Goal: Information Seeking & Learning: Learn about a topic

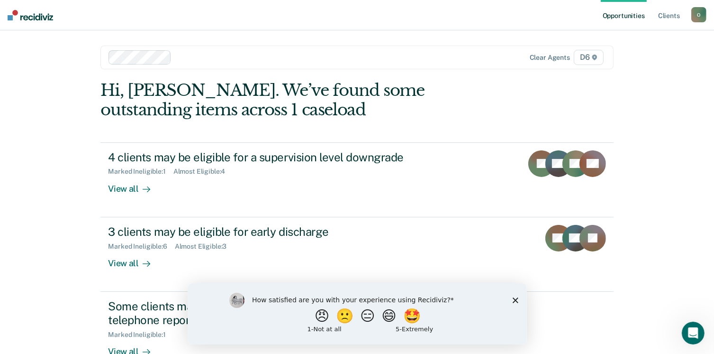
click at [518, 301] on div "How satisfied are you with your experience using Recidiviz? 😠 🙁 😑 😄 🤩 1 - Not a…" at bounding box center [356, 312] width 339 height 61
click at [516, 301] on polygon "Close survey" at bounding box center [515, 300] width 6 height 6
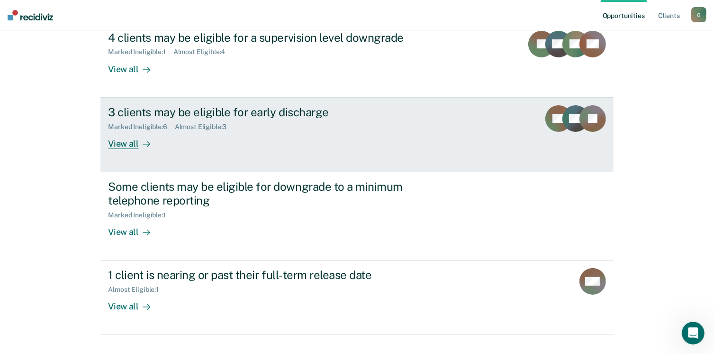
scroll to position [137, 0]
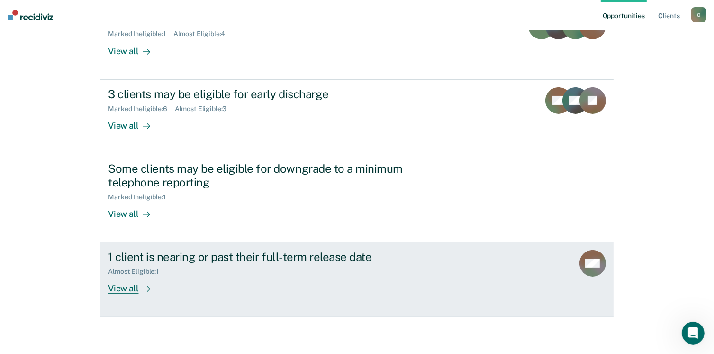
click at [328, 267] on div "Almost Eligible : 1" at bounding box center [274, 270] width 333 height 12
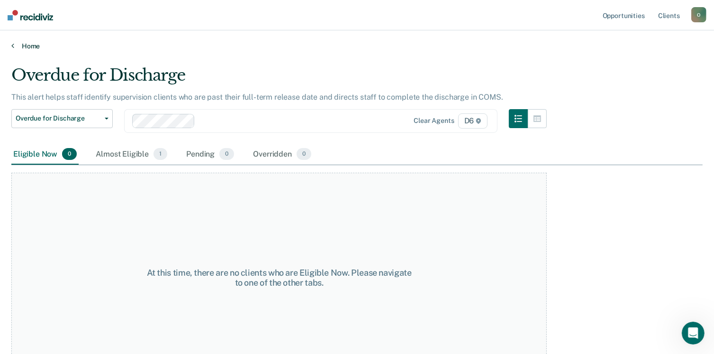
click at [27, 46] on link "Home" at bounding box center [356, 46] width 691 height 9
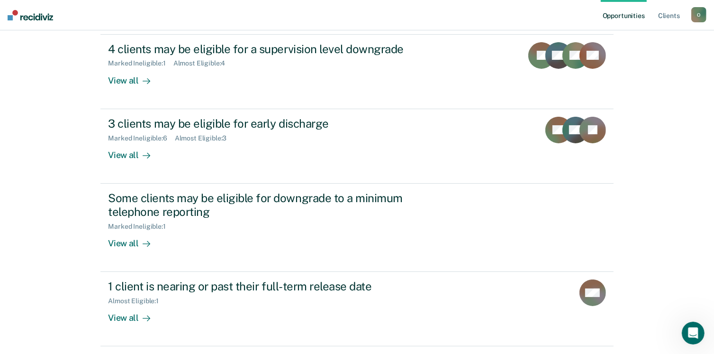
scroll to position [137, 0]
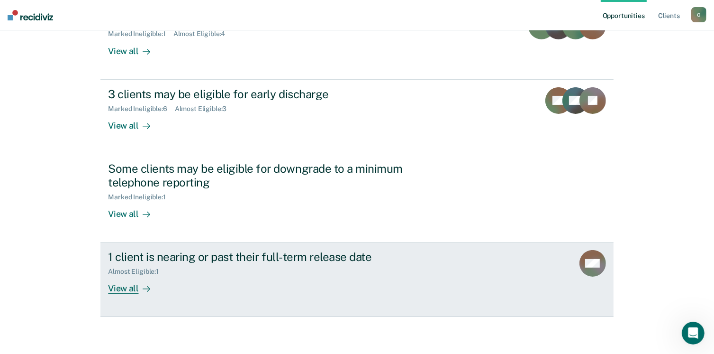
click at [180, 301] on link "1 client is nearing or past their full-term release date Almost Eligible : 1 Vi…" at bounding box center [356, 279] width 513 height 74
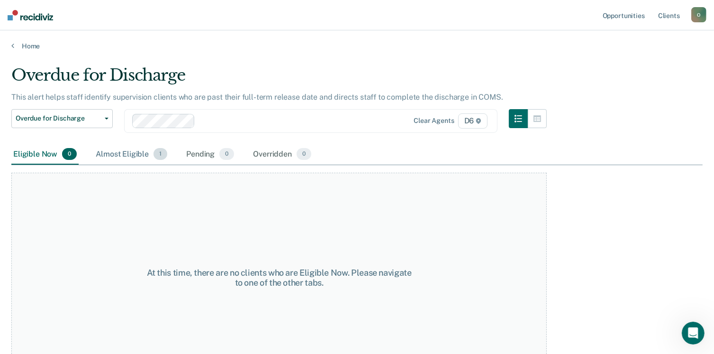
click at [112, 154] on div "Almost Eligible 1" at bounding box center [131, 154] width 75 height 21
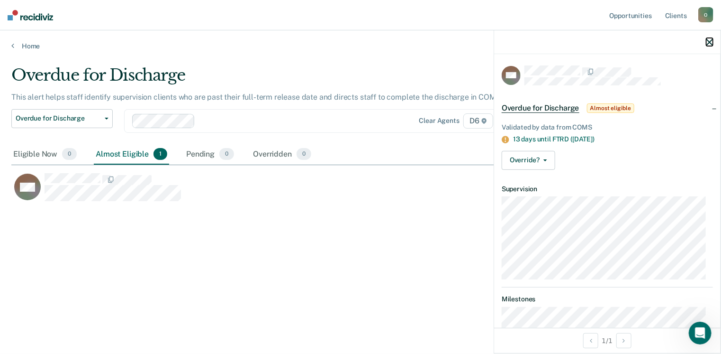
click at [709, 44] on icon "button" at bounding box center [710, 42] width 7 height 7
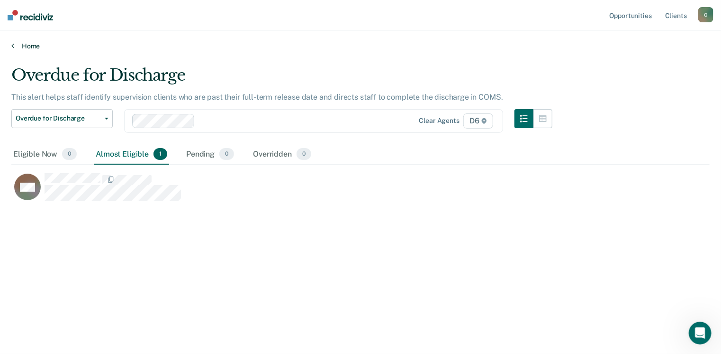
click at [31, 48] on link "Home" at bounding box center [360, 46] width 699 height 9
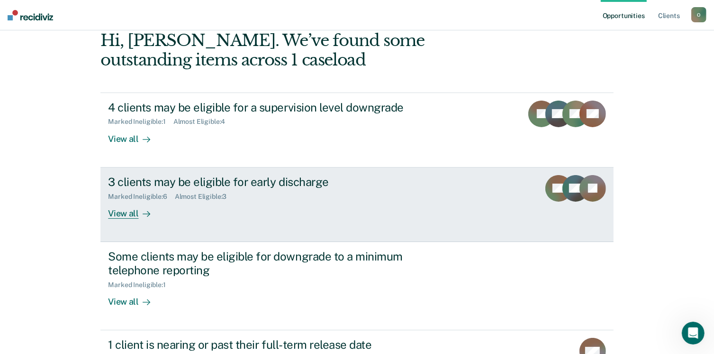
scroll to position [47, 0]
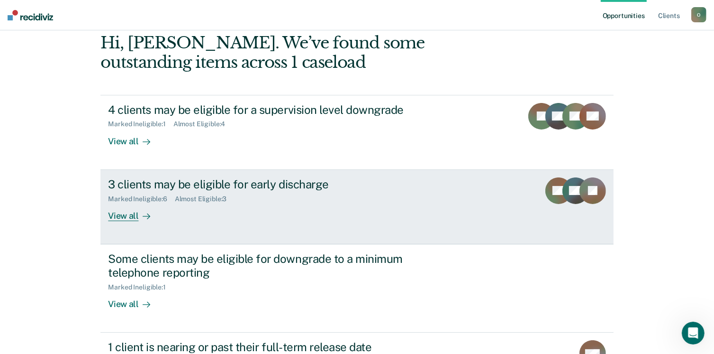
click at [157, 221] on link "3 clients may be eligible for early discharge Marked Ineligible : 6 Almost Elig…" at bounding box center [356, 207] width 513 height 74
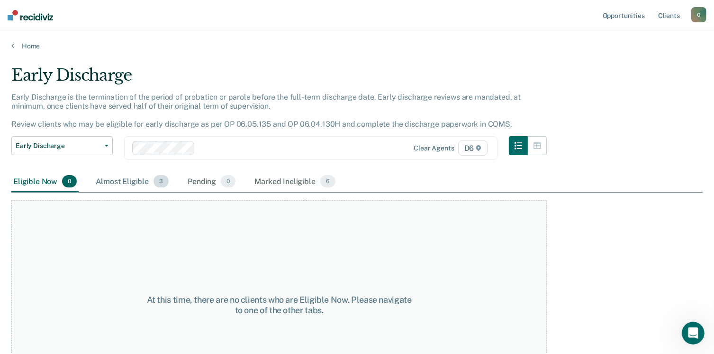
click at [127, 182] on div "Almost Eligible 3" at bounding box center [132, 181] width 77 height 21
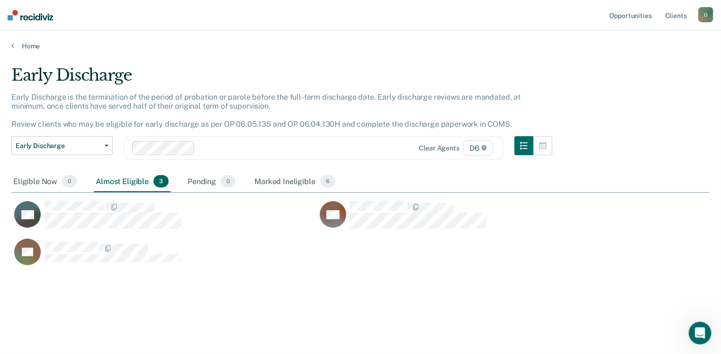
scroll to position [210, 691]
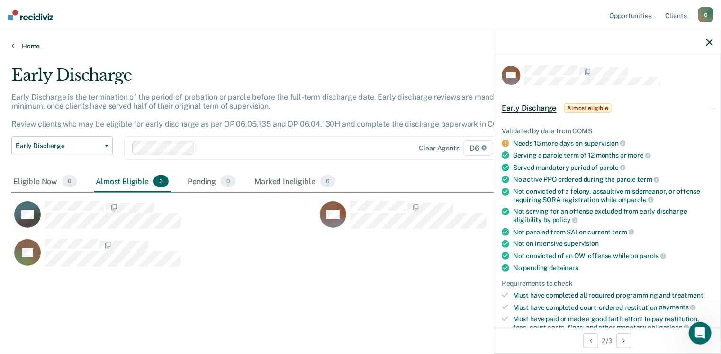
click at [27, 46] on link "Home" at bounding box center [360, 46] width 699 height 9
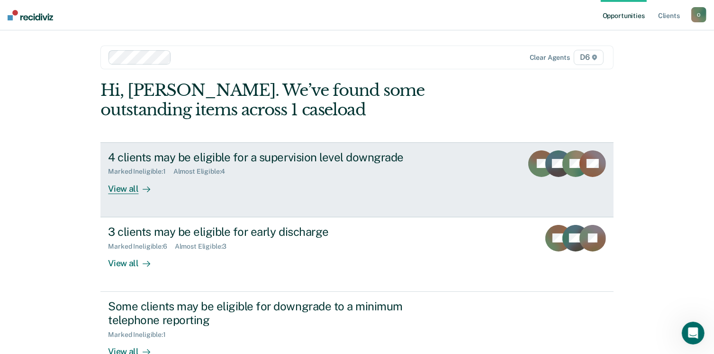
click at [209, 203] on link "4 clients may be eligible for a supervision level downgrade Marked Ineligible :…" at bounding box center [356, 179] width 513 height 75
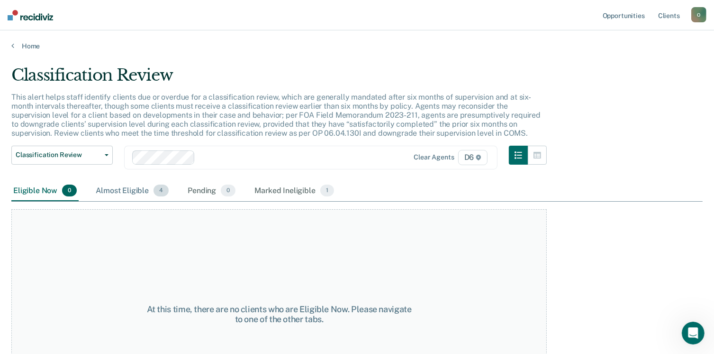
click at [118, 190] on div "Almost Eligible 4" at bounding box center [132, 191] width 77 height 21
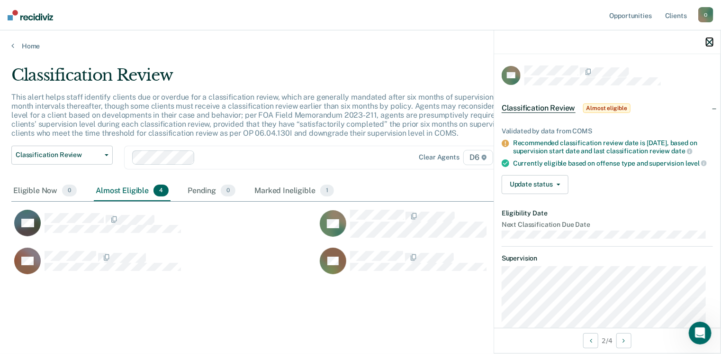
click at [708, 43] on icon "button" at bounding box center [710, 42] width 7 height 7
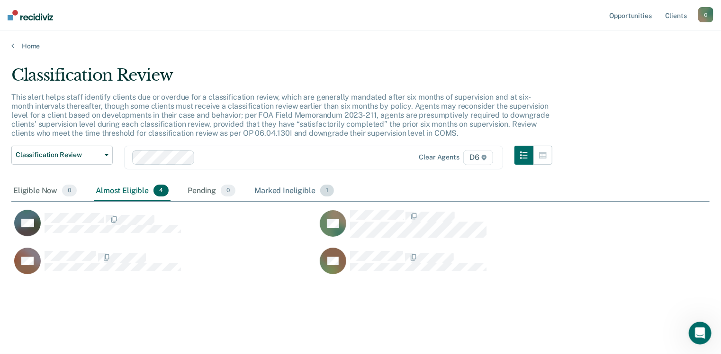
click at [288, 190] on div "Marked Ineligible 1" at bounding box center [294, 191] width 83 height 21
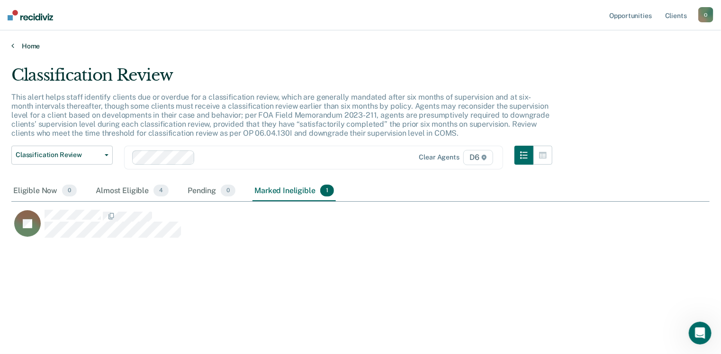
click at [24, 47] on link "Home" at bounding box center [360, 46] width 699 height 9
